Goal: Task Accomplishment & Management: Manage account settings

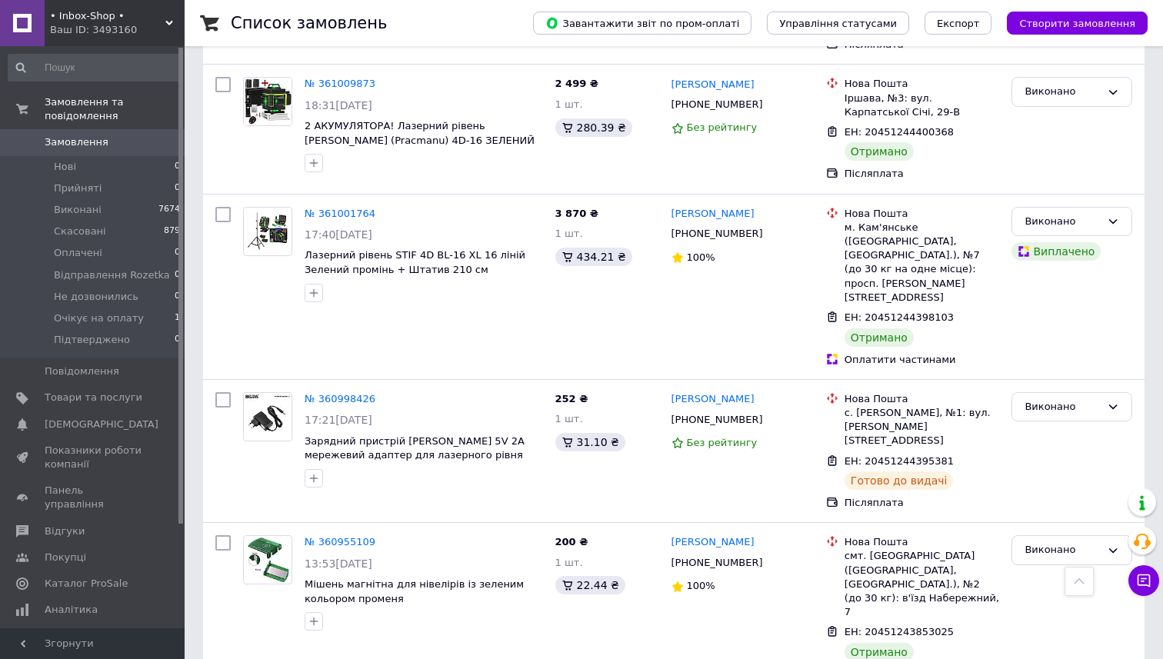
scroll to position [2476, 0]
